Goal: Entertainment & Leisure: Browse casually

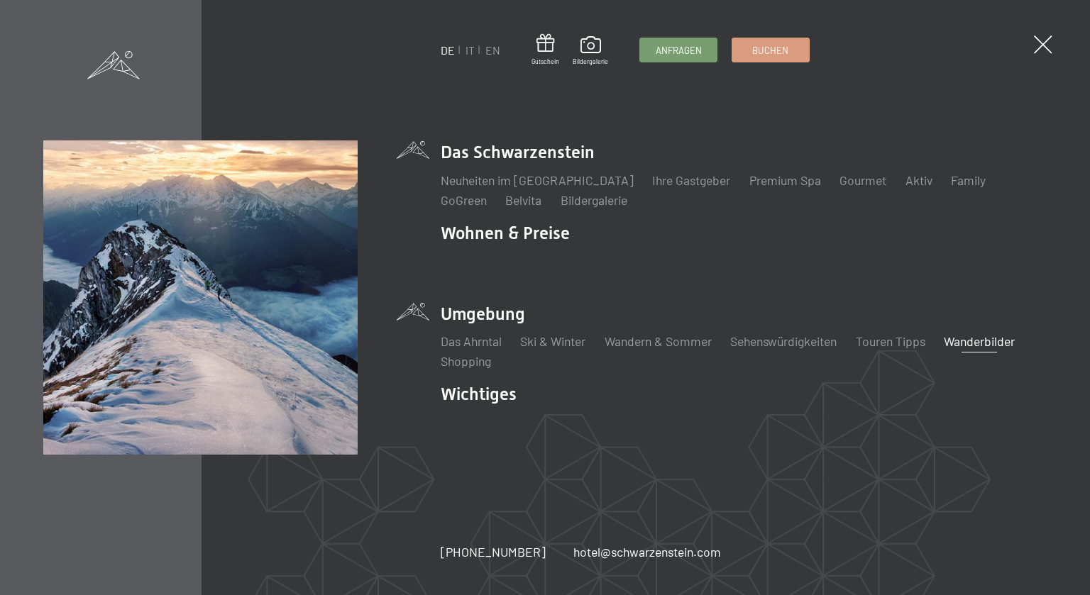
click at [1002, 343] on link "Wanderbilder" at bounding box center [979, 342] width 71 height 16
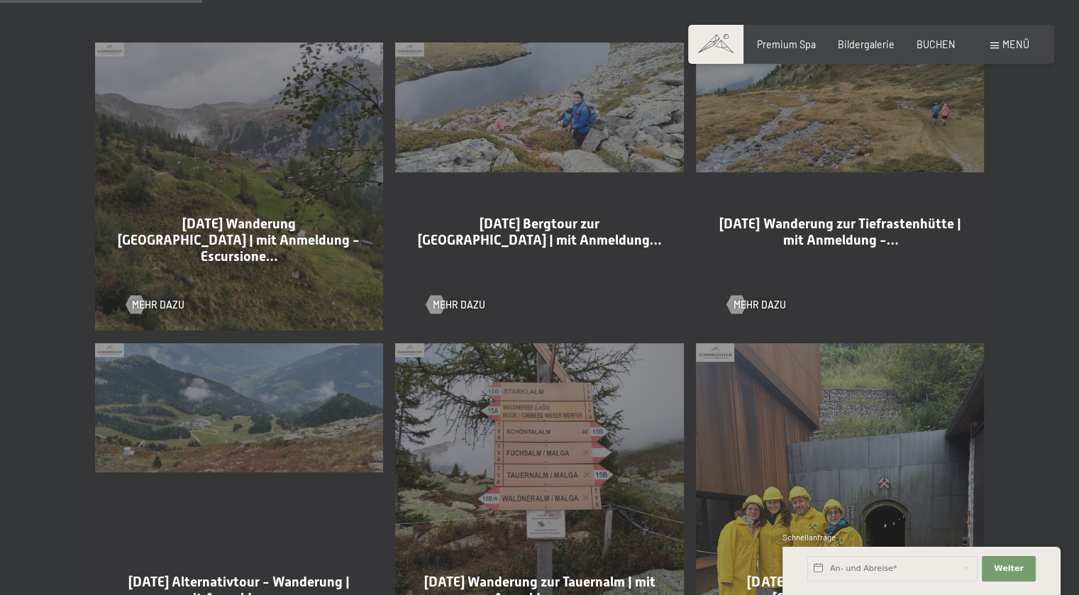
scroll to position [852, 0]
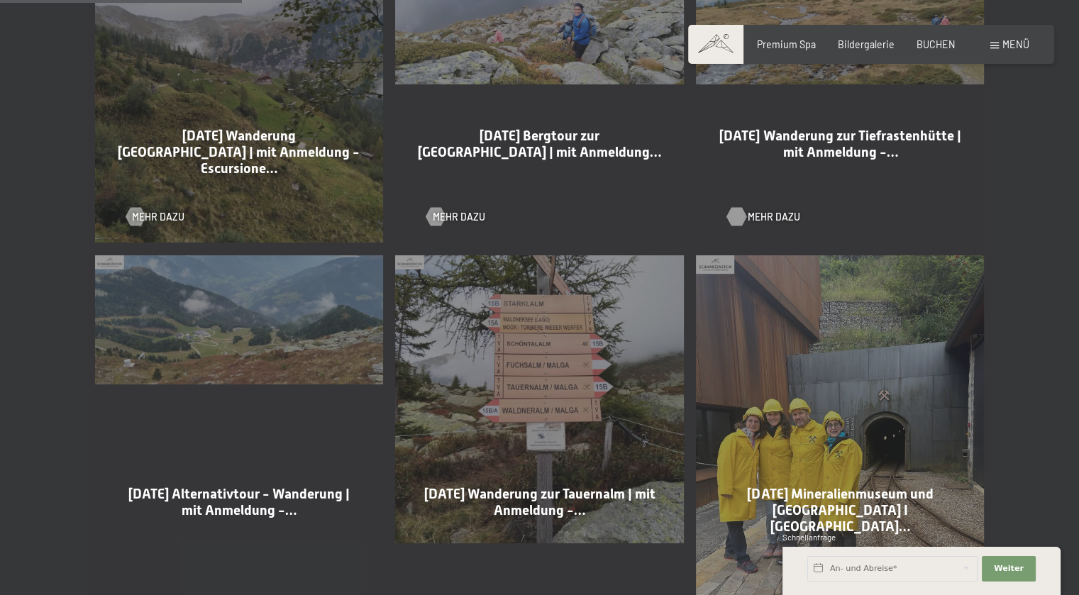
click at [735, 218] on div at bounding box center [737, 216] width 11 height 18
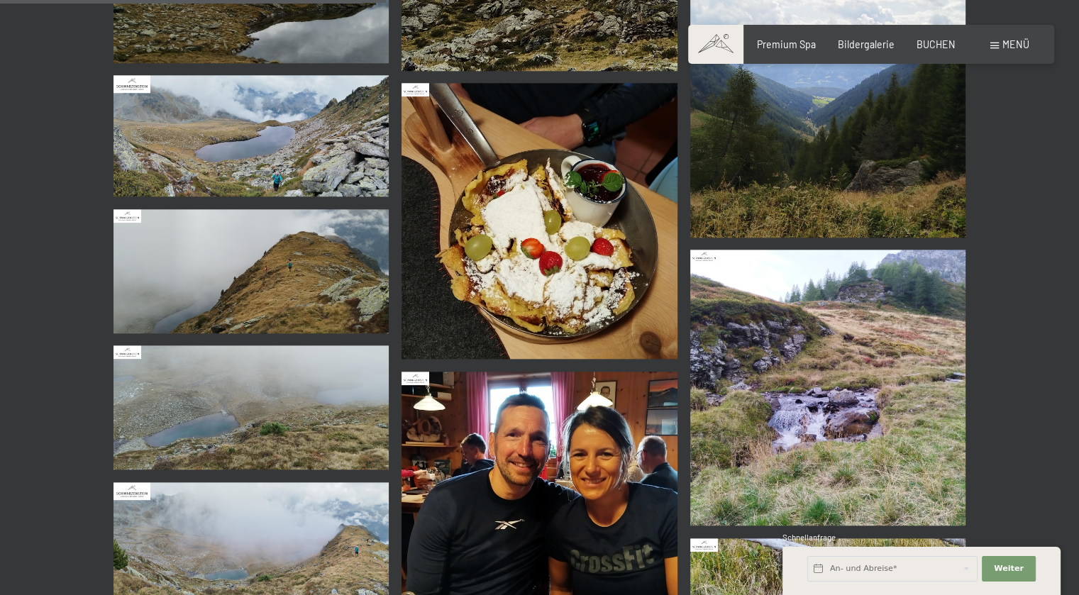
scroll to position [1703, 0]
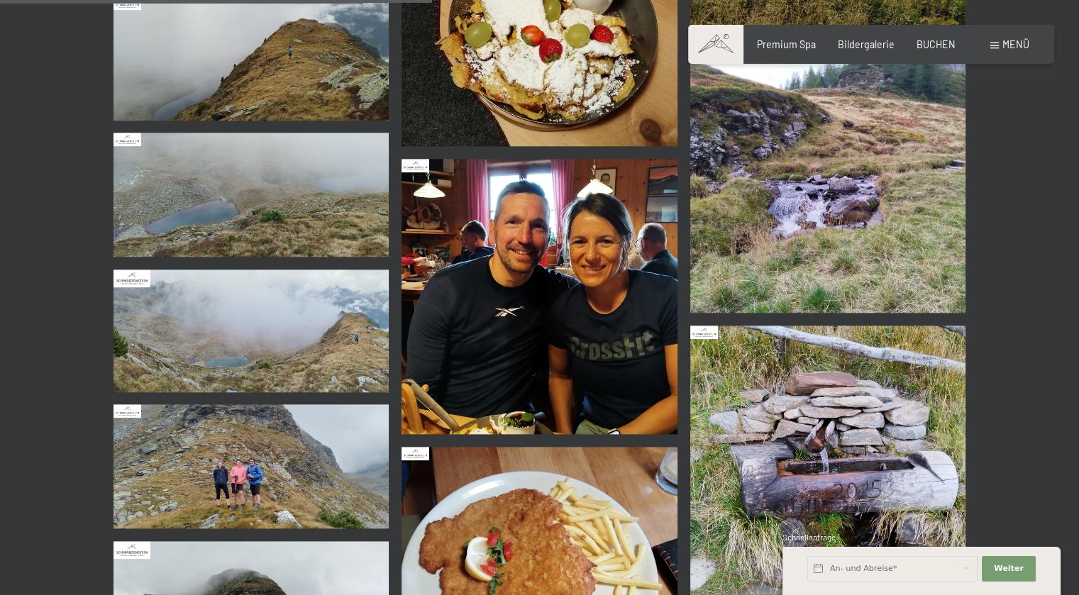
click at [527, 229] on img at bounding box center [540, 297] width 276 height 276
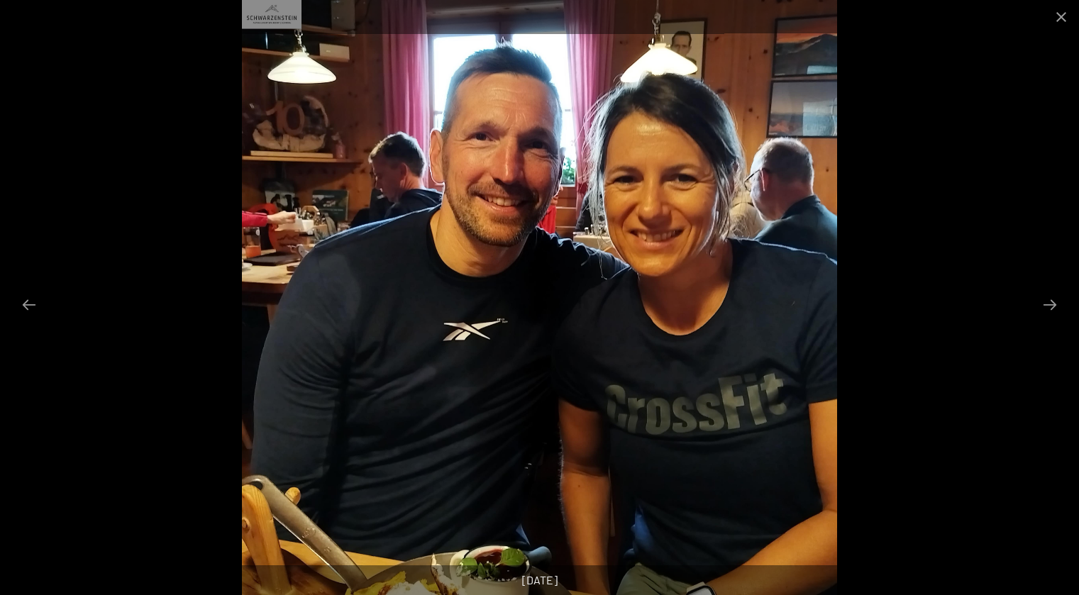
click at [1047, 258] on div at bounding box center [539, 297] width 1079 height 595
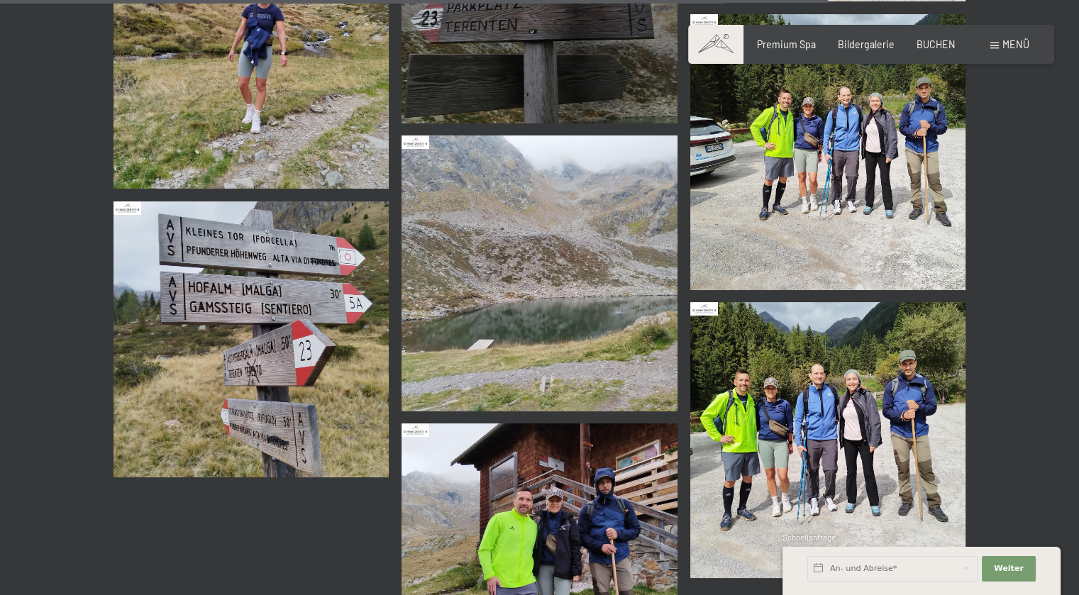
scroll to position [3264, 0]
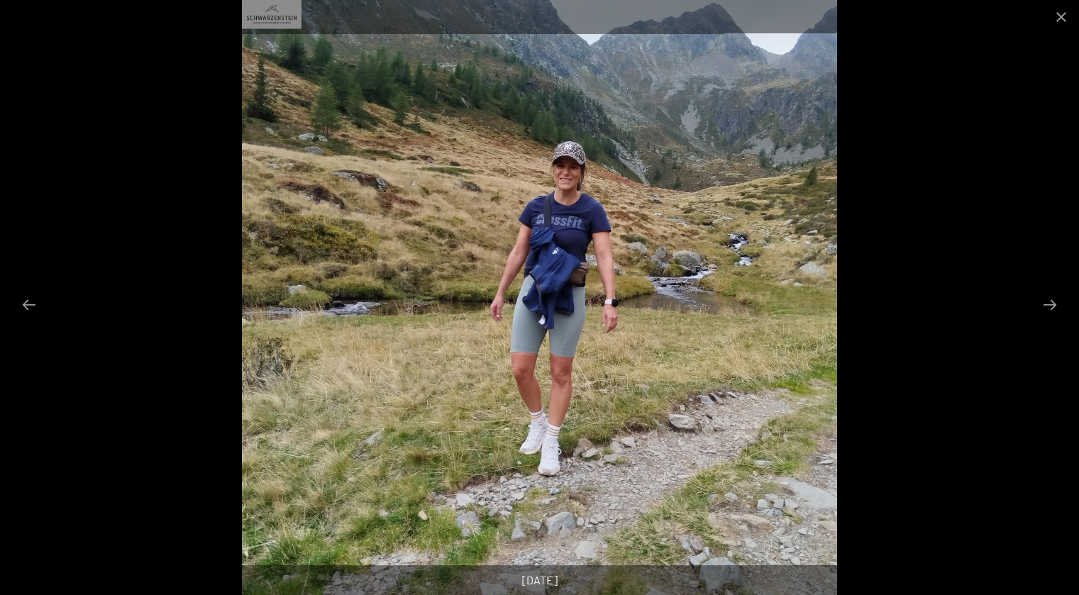
click at [971, 172] on div at bounding box center [539, 297] width 1079 height 595
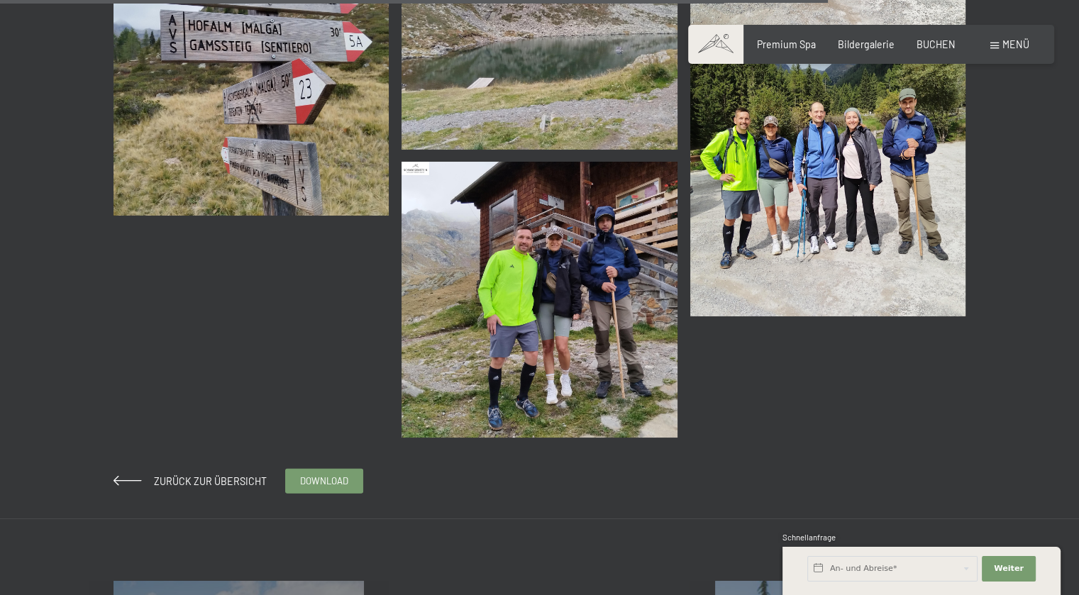
scroll to position [3548, 0]
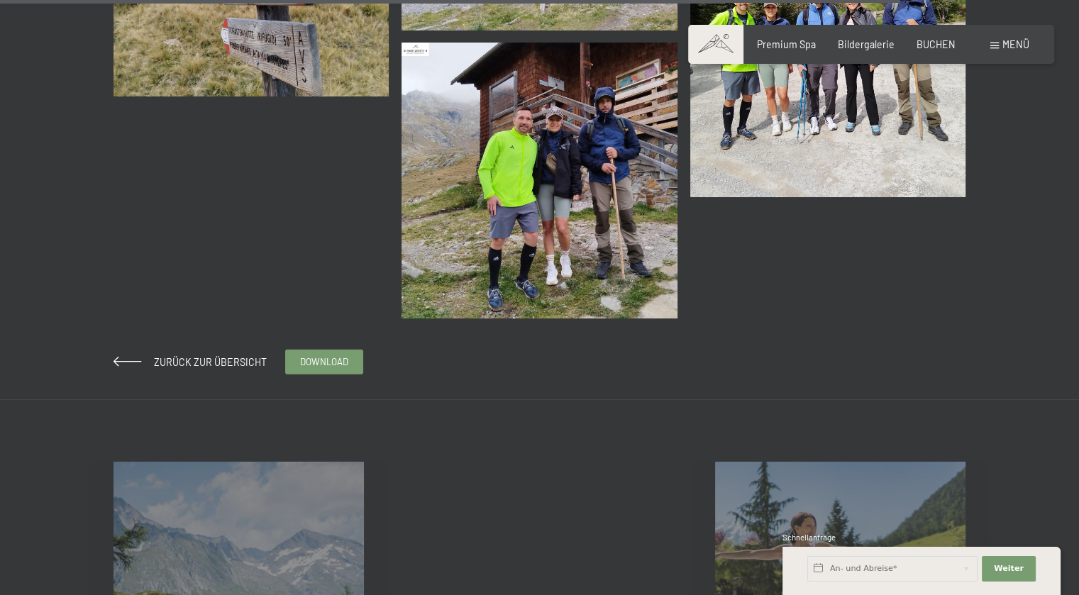
click at [536, 180] on img at bounding box center [540, 181] width 276 height 276
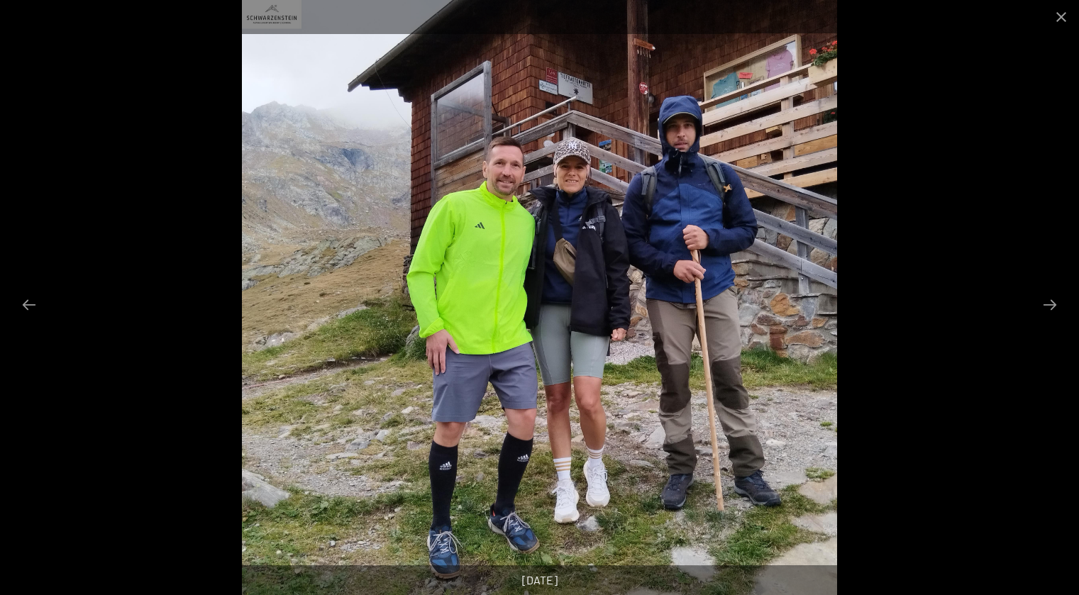
drag, startPoint x: 1023, startPoint y: 211, endPoint x: 963, endPoint y: 173, distance: 71.5
click at [1027, 212] on div at bounding box center [539, 297] width 1079 height 595
